Goal: Complete application form: Complete application form

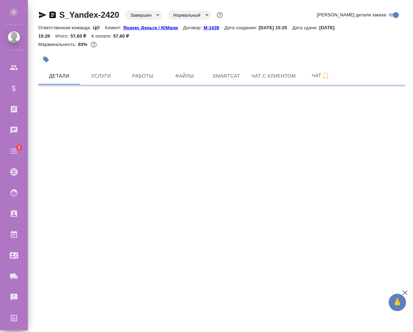
select select "RU"
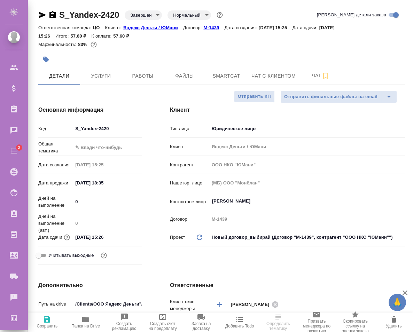
type textarea "x"
type input "ЦО"
type input "[PERSON_NAME]"
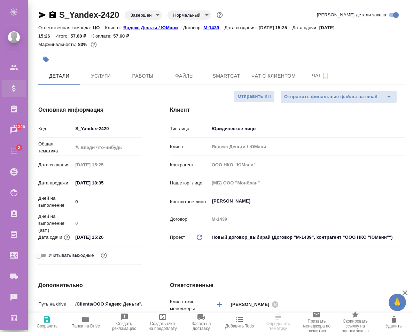
type textarea "x"
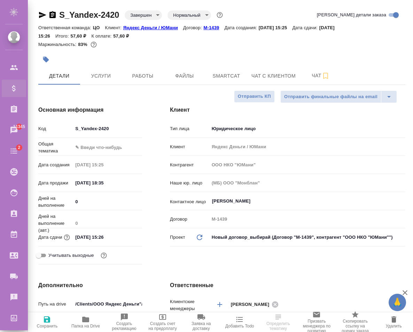
type textarea "x"
select select "RU"
type textarea "x"
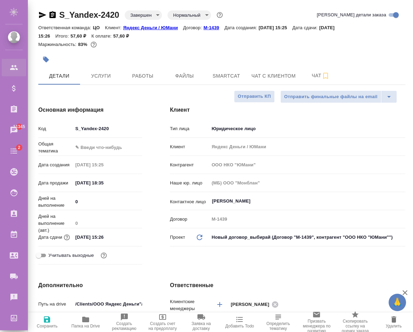
type textarea "x"
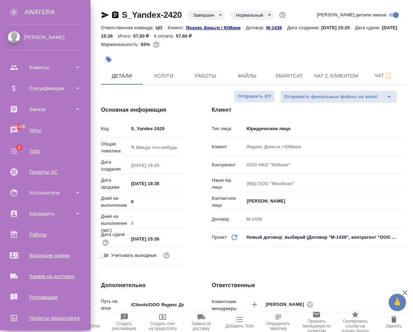
type textarea "x"
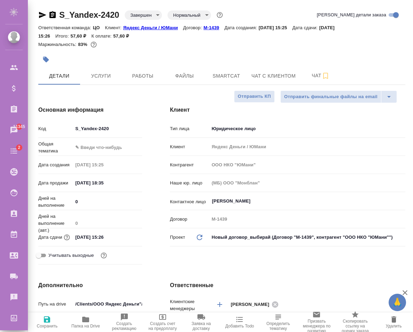
type textarea "x"
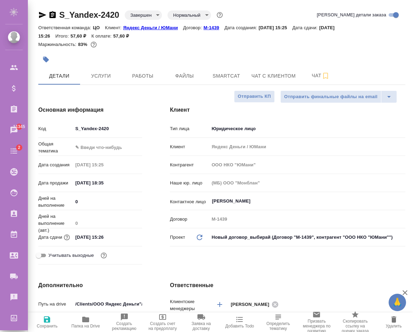
type textarea "x"
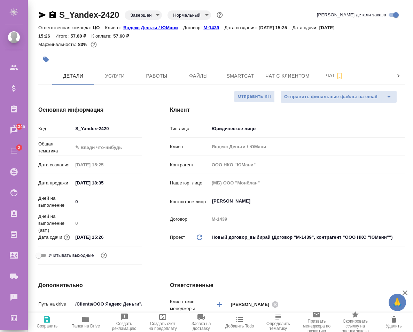
type textarea "x"
